Goal: Find specific page/section: Find specific page/section

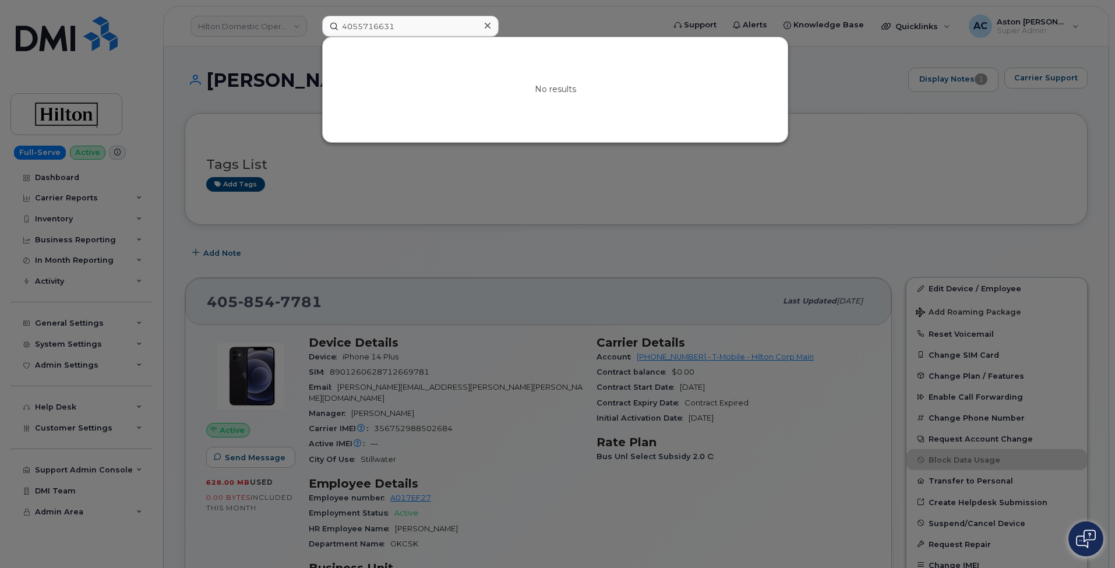
click at [444, 29] on input "4055716631" at bounding box center [410, 26] width 176 height 21
click at [439, 28] on input "4055716631" at bounding box center [410, 26] width 176 height 21
click at [485, 27] on icon at bounding box center [488, 25] width 6 height 9
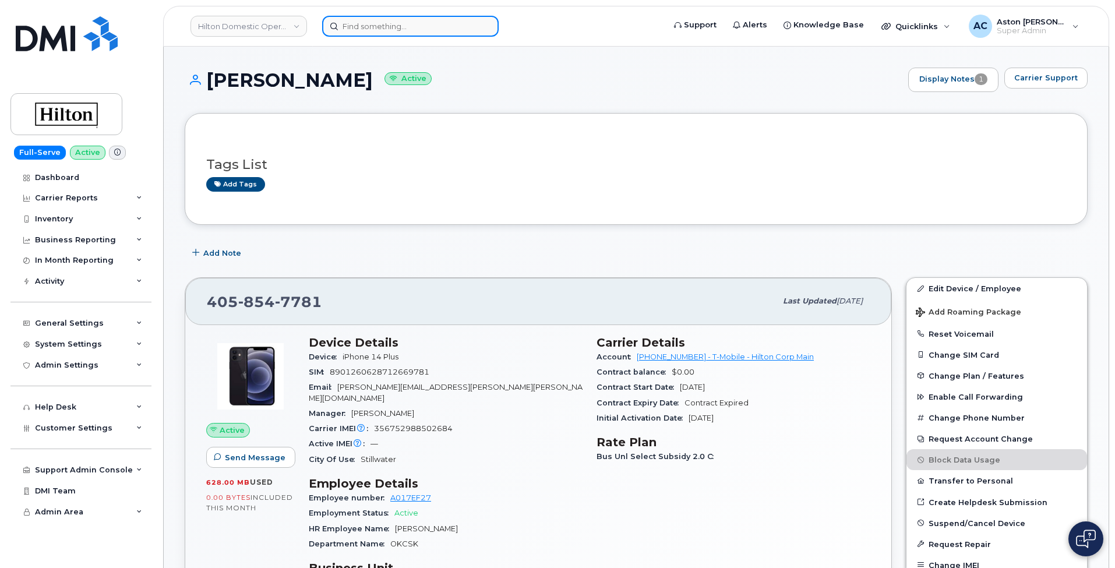
click at [390, 26] on input at bounding box center [410, 26] width 176 height 21
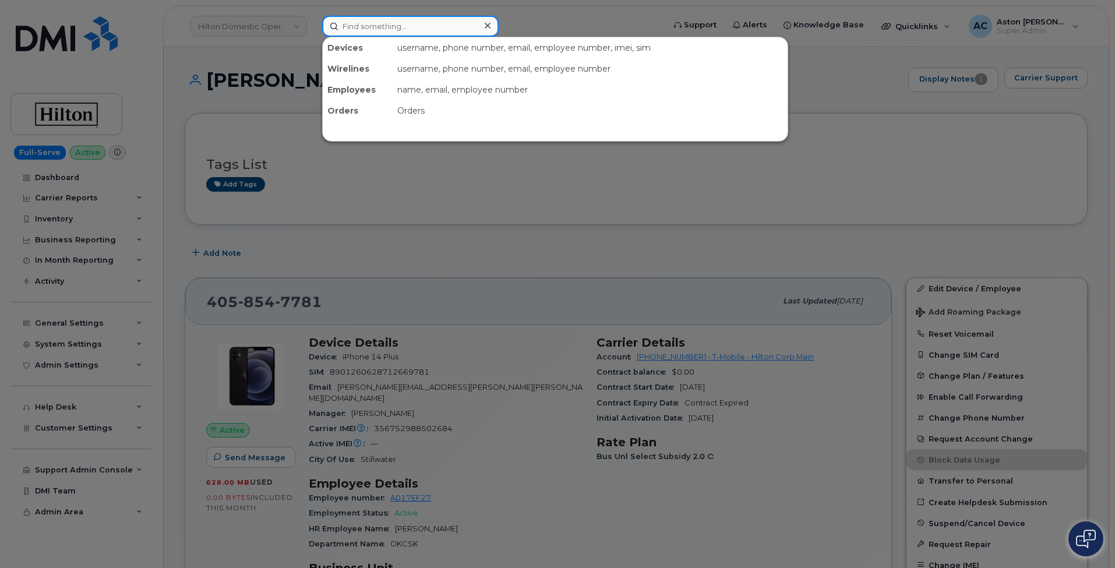
paste input "Thank you, Aston Clark End User Support Specialist-Tier I Hello, After reviewin…"
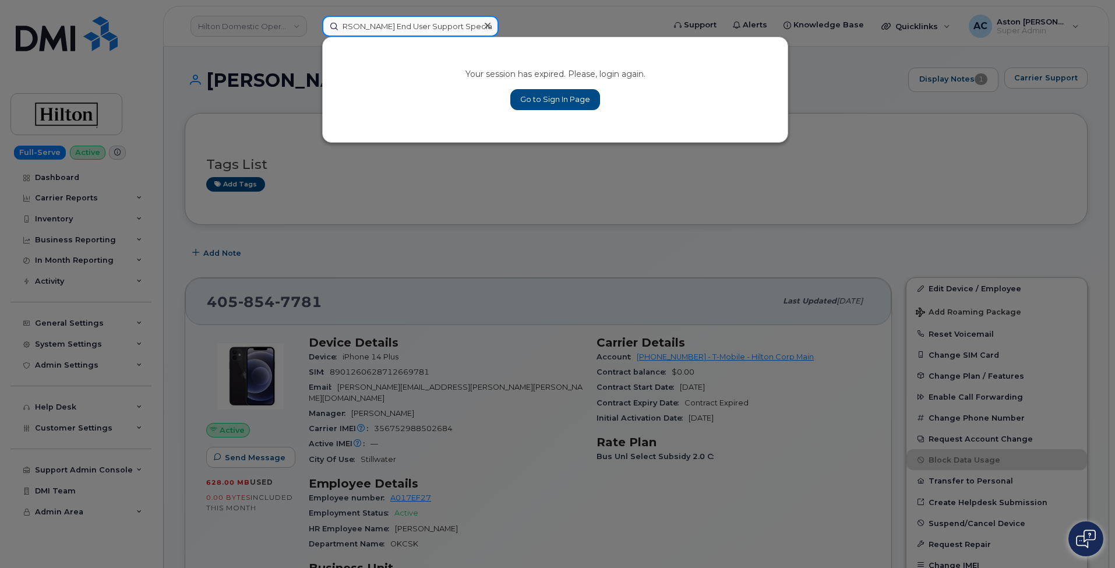
type input "Thank you, Aston Clark End User Support Specialist-Tier I Hello, After reviewin…"
drag, startPoint x: 543, startPoint y: 100, endPoint x: 462, endPoint y: 128, distance: 86.2
click at [543, 101] on link "Go to Sign In Page" at bounding box center [555, 99] width 90 height 21
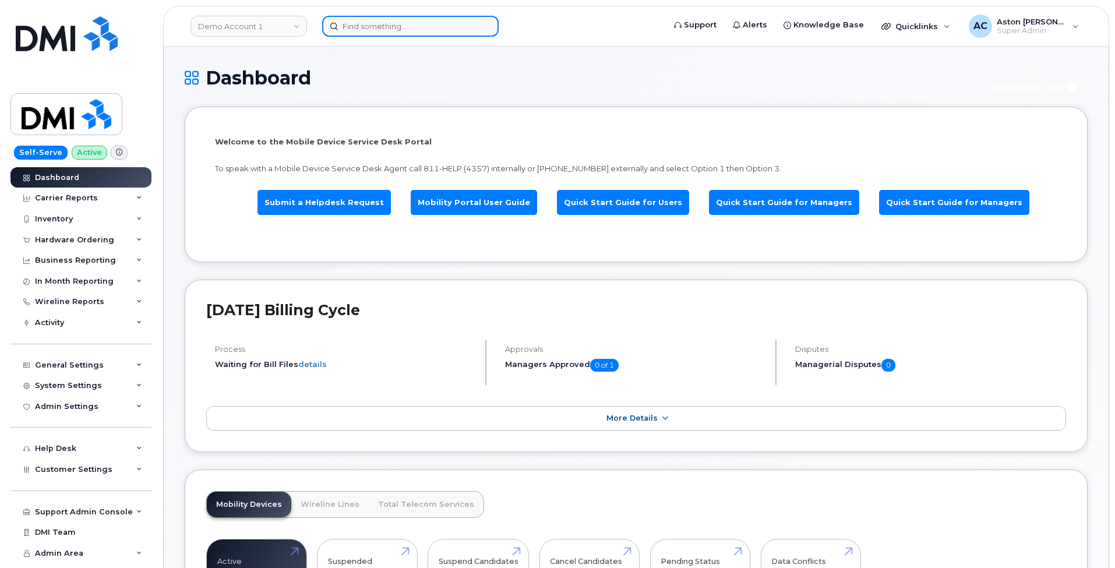
click at [368, 25] on input at bounding box center [410, 26] width 176 height 21
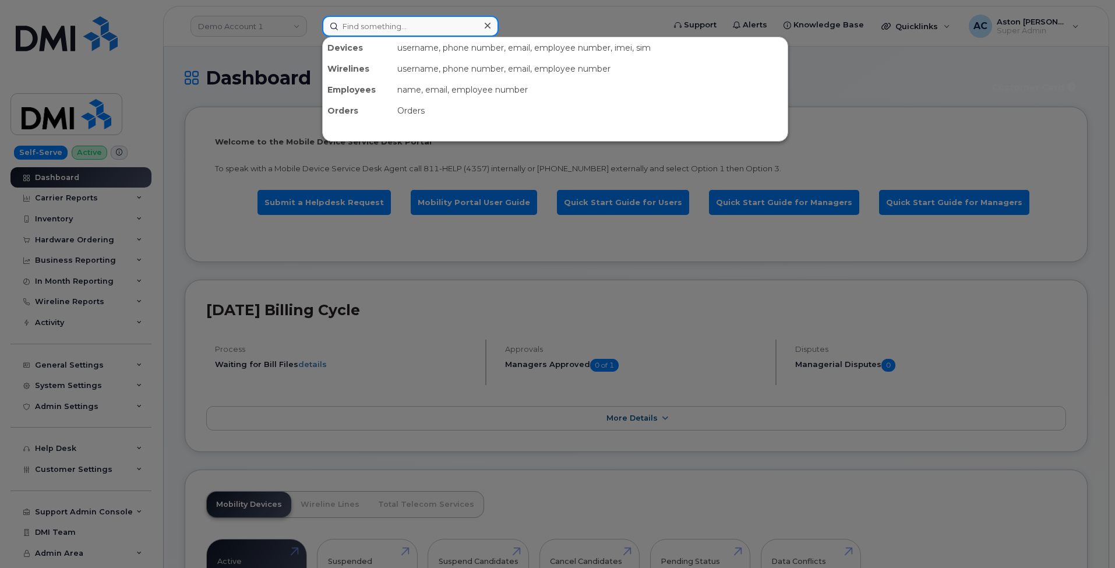
paste input "[PHONE_NUMBER]"
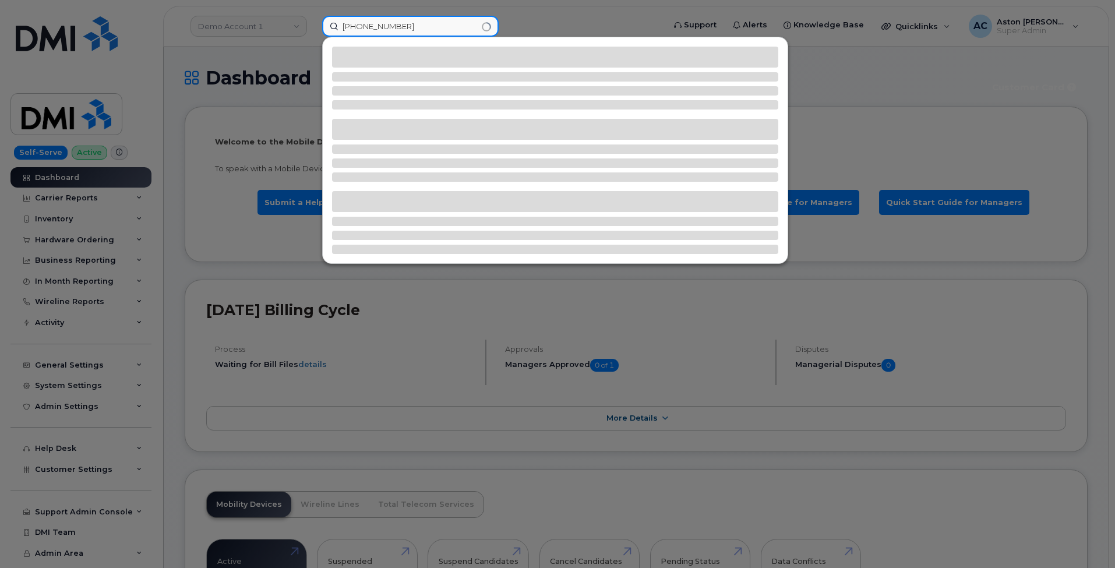
type input "[PHONE_NUMBER]"
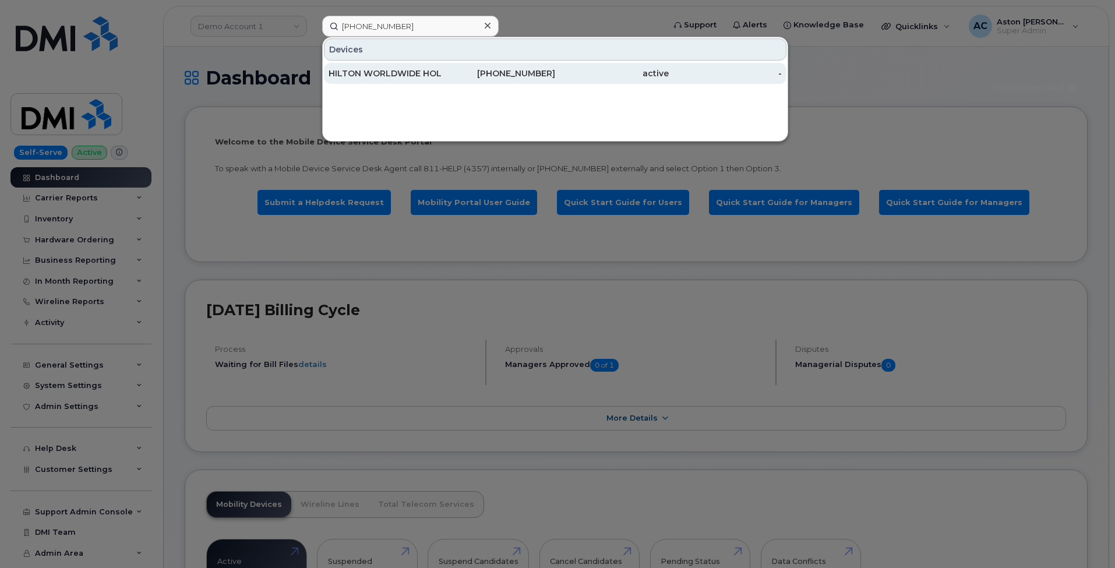
click at [391, 69] on div "HILTON WORLDWIDE HOLDINGS INC." at bounding box center [386, 74] width 114 height 12
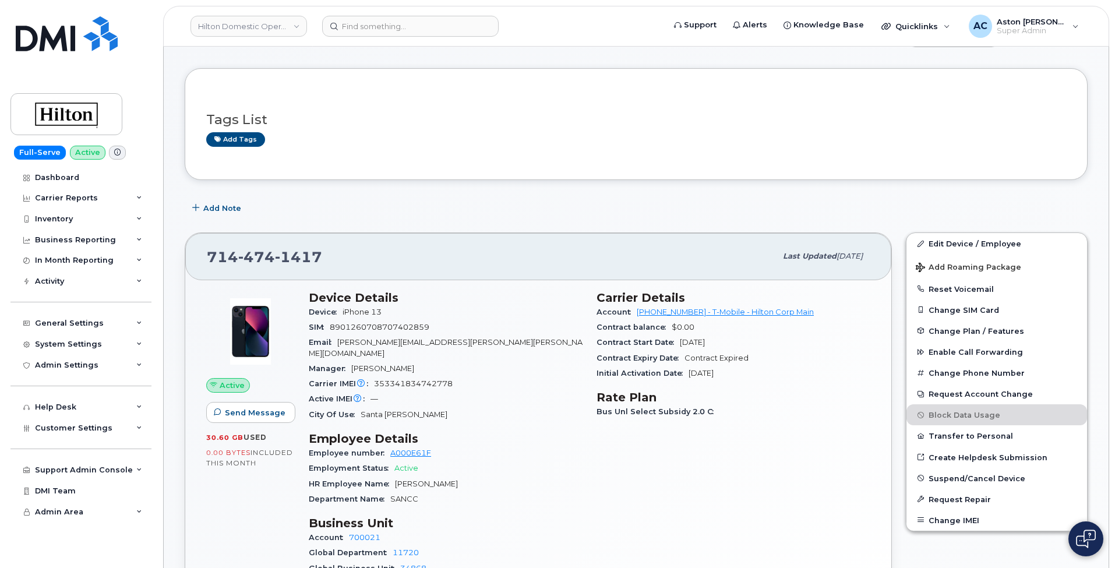
scroll to position [58, 0]
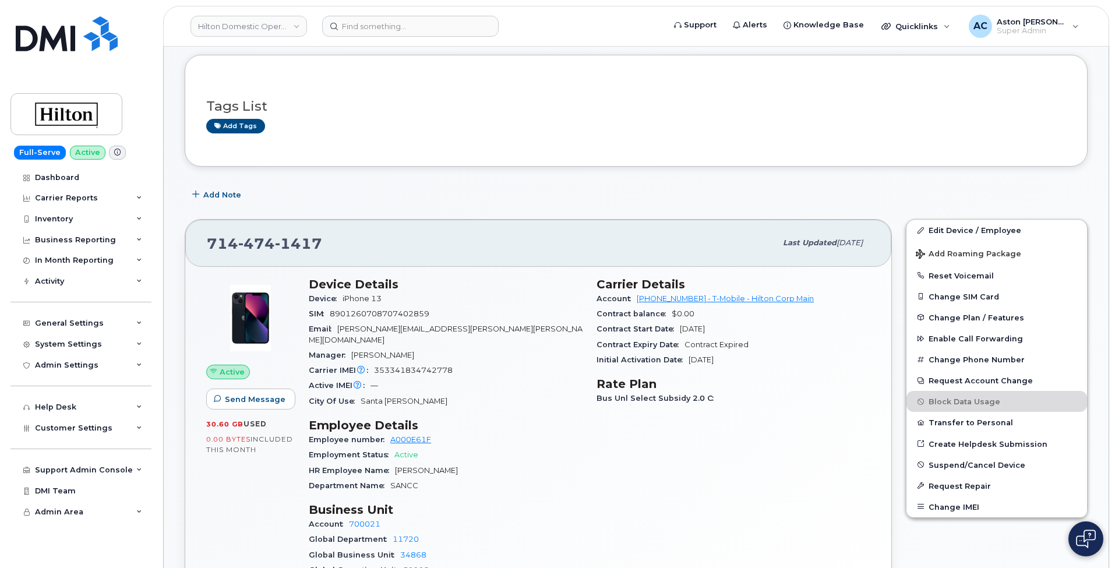
click at [428, 366] on span "353341834742778" at bounding box center [413, 370] width 79 height 9
copy span "353341834742778"
